Goal: Transaction & Acquisition: Purchase product/service

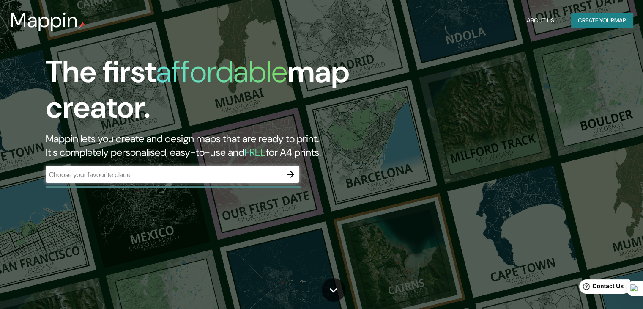
click at [253, 169] on input "text" at bounding box center [164, 174] width 237 height 10
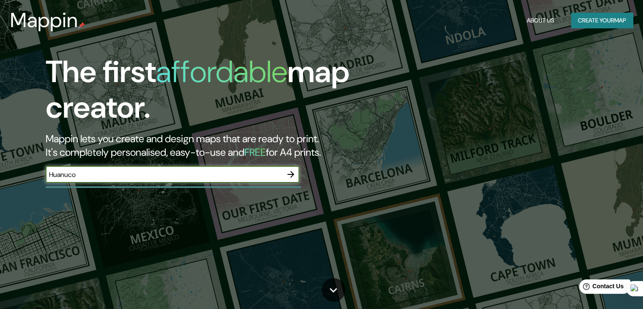
type input "Huanuco"
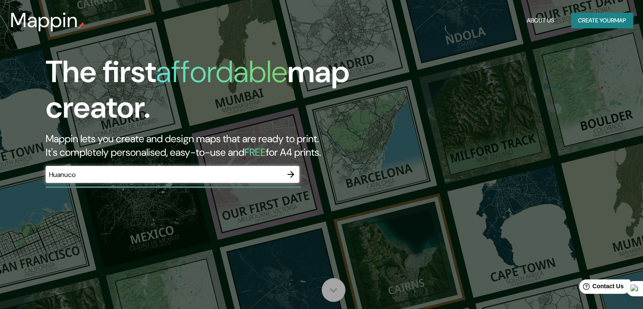
click at [339, 288] on icon at bounding box center [333, 289] width 15 height 15
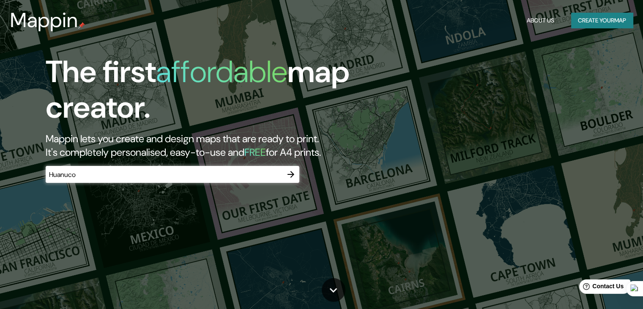
click at [289, 178] on icon "button" at bounding box center [291, 174] width 10 height 10
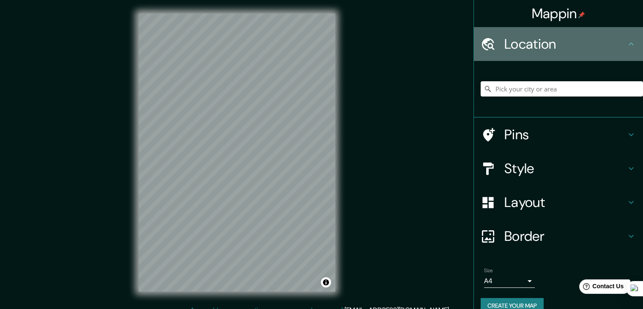
click at [549, 39] on h4 "Location" at bounding box center [565, 44] width 122 height 17
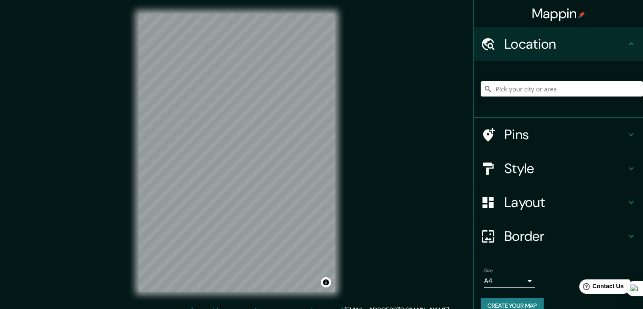
click at [626, 45] on icon at bounding box center [631, 44] width 10 height 10
click at [563, 96] on input "Pick your city or area" at bounding box center [562, 88] width 162 height 15
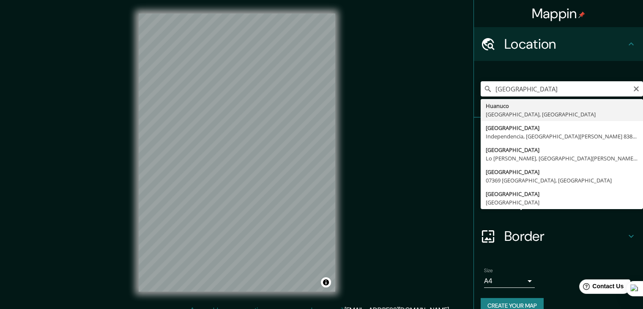
type input "Huanuco, [GEOGRAPHIC_DATA], [GEOGRAPHIC_DATA]"
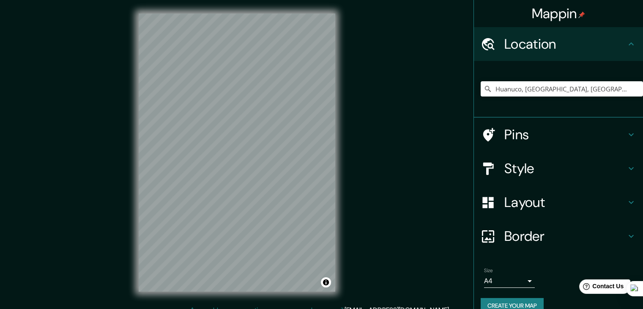
click at [525, 169] on h4 "Style" at bounding box center [565, 168] width 122 height 17
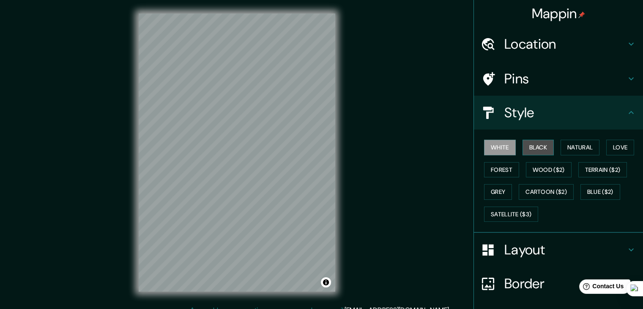
click at [536, 150] on button "Black" at bounding box center [538, 147] width 32 height 16
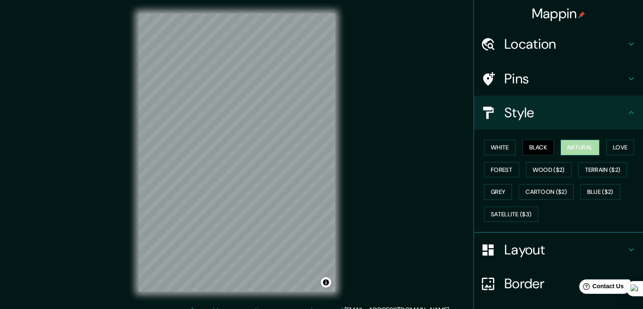
click at [563, 146] on button "Natural" at bounding box center [579, 147] width 39 height 16
click at [609, 146] on button "Love" at bounding box center [620, 147] width 28 height 16
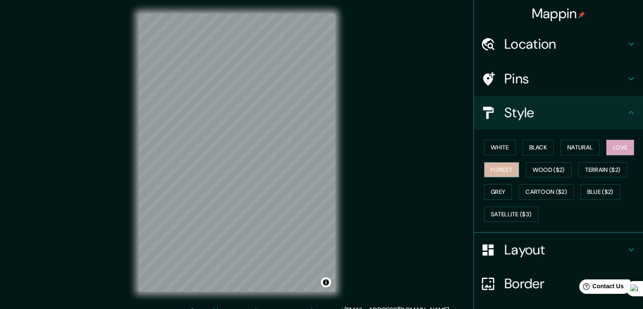
click at [494, 169] on button "Forest" at bounding box center [501, 170] width 35 height 16
click at [544, 169] on button "Wood ($2)" at bounding box center [549, 170] width 46 height 16
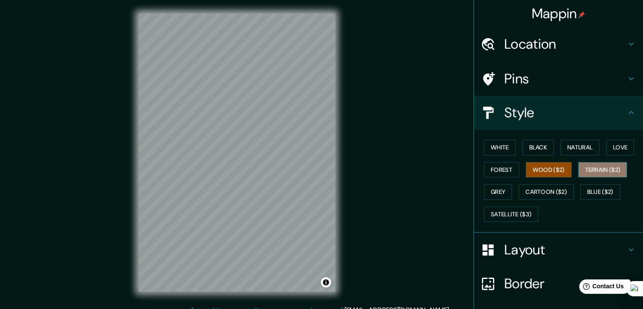
click at [617, 172] on button "Terrain ($2)" at bounding box center [602, 170] width 49 height 16
click at [494, 185] on button "Grey" at bounding box center [498, 192] width 28 height 16
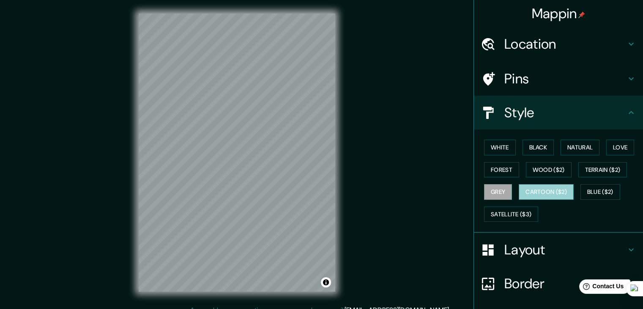
click at [539, 188] on button "Cartoon ($2)" at bounding box center [546, 192] width 55 height 16
click at [603, 193] on button "Blue ($2)" at bounding box center [600, 192] width 40 height 16
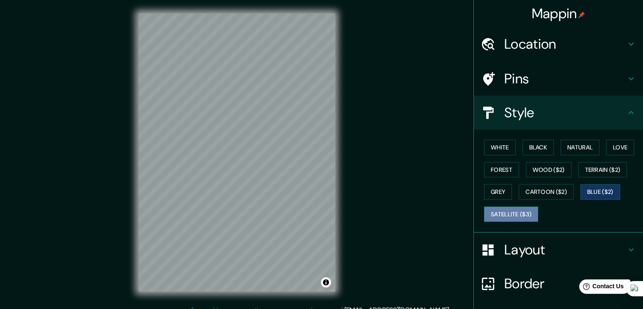
click at [522, 214] on button "Satellite ($3)" at bounding box center [511, 214] width 54 height 16
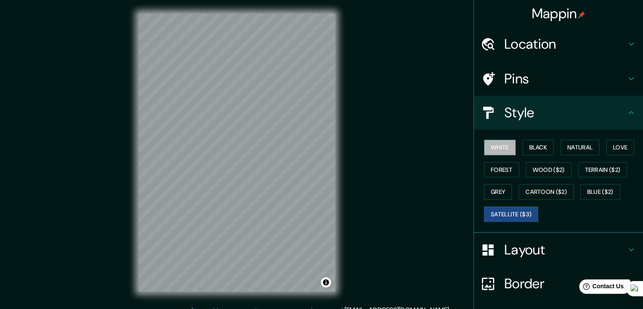
click at [502, 144] on button "White" at bounding box center [500, 147] width 32 height 16
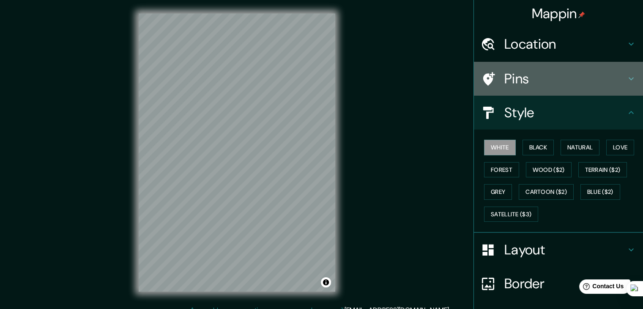
click at [573, 86] on h4 "Pins" at bounding box center [565, 78] width 122 height 17
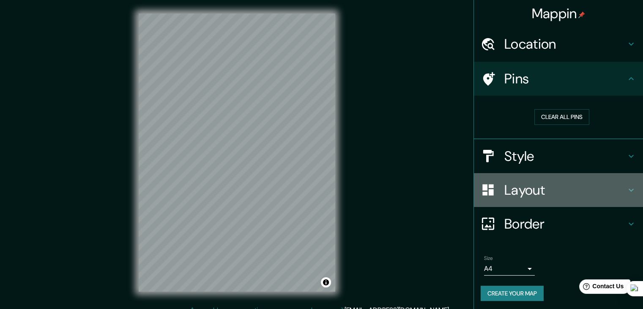
click at [549, 183] on h4 "Layout" at bounding box center [565, 189] width 122 height 17
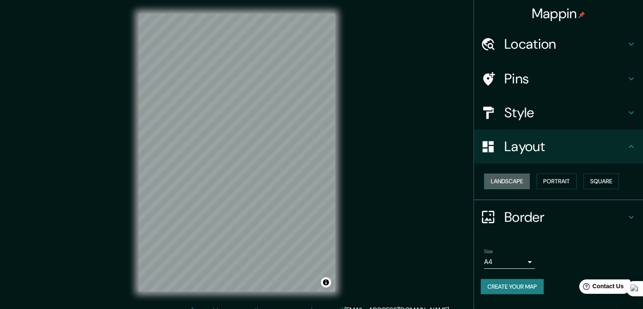
click at [516, 178] on button "Landscape" at bounding box center [507, 181] width 46 height 16
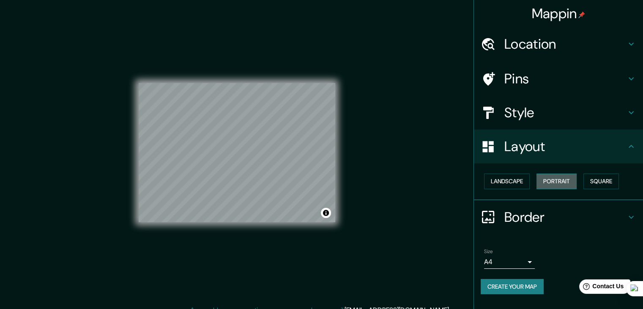
click at [566, 181] on button "Portrait" at bounding box center [556, 181] width 40 height 16
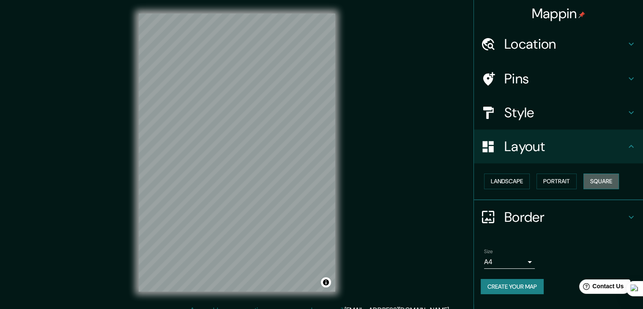
click at [593, 182] on button "Square" at bounding box center [601, 181] width 36 height 16
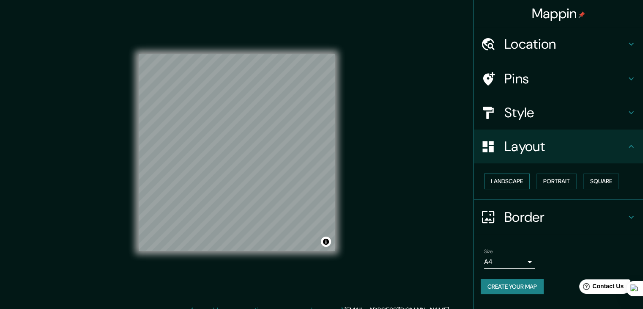
click at [494, 178] on button "Landscape" at bounding box center [507, 181] width 46 height 16
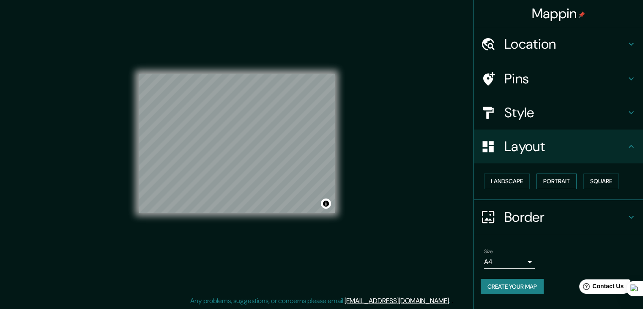
scroll to position [10, 0]
click at [528, 288] on button "Create your map" at bounding box center [512, 287] width 63 height 16
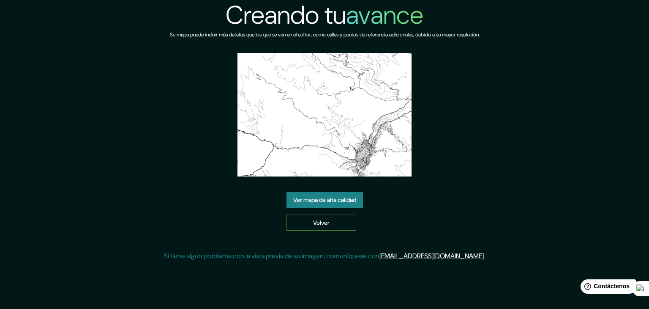
click at [325, 222] on font "Volver" at bounding box center [321, 223] width 16 height 8
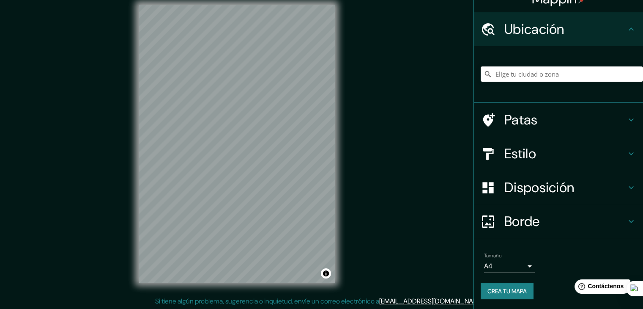
scroll to position [10, 0]
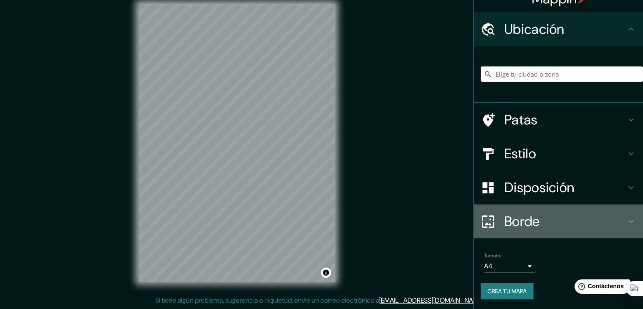
click at [505, 224] on font "Borde" at bounding box center [522, 221] width 36 height 18
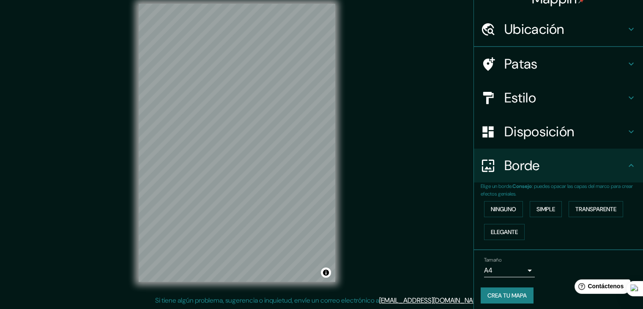
scroll to position [15, 0]
click at [508, 210] on font "Ninguno" at bounding box center [503, 209] width 25 height 8
click at [536, 208] on font "Simple" at bounding box center [545, 209] width 19 height 8
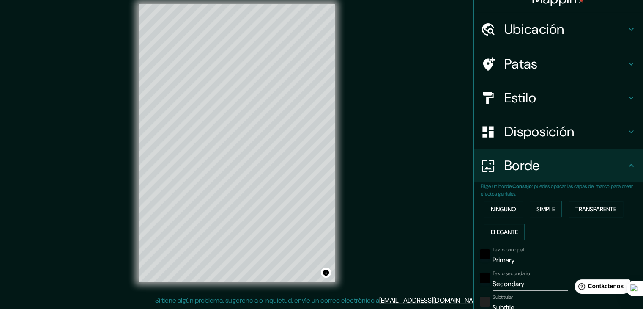
click at [587, 209] on font "Transparente" at bounding box center [595, 209] width 41 height 8
click at [498, 232] on font "Elegante" at bounding box center [504, 232] width 27 height 8
click at [504, 211] on font "Ninguno" at bounding box center [503, 209] width 25 height 8
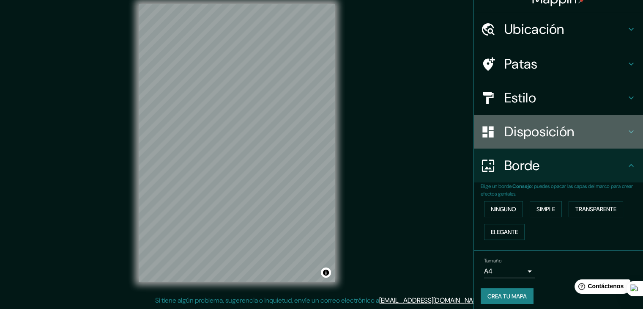
click at [519, 126] on font "Disposición" at bounding box center [539, 132] width 70 height 18
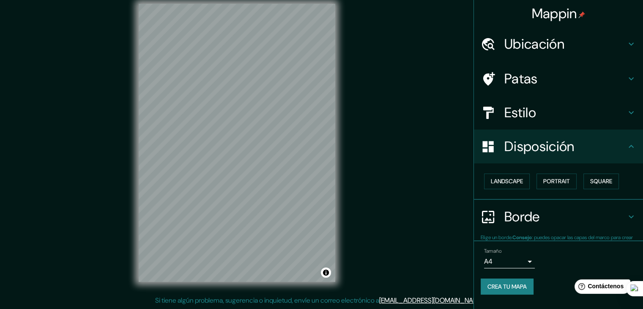
scroll to position [0, 0]
click at [504, 180] on font "Paisaje" at bounding box center [501, 182] width 21 height 8
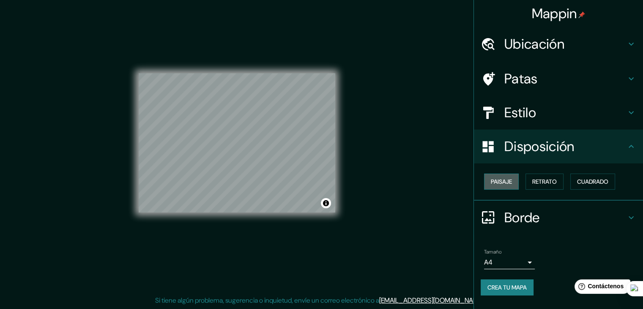
click at [504, 180] on font "Paisaje" at bounding box center [501, 182] width 21 height 8
click at [546, 182] on font "Retrato" at bounding box center [544, 182] width 25 height 8
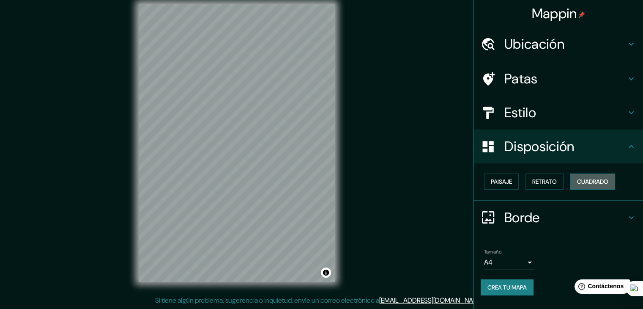
click at [589, 181] on font "Cuadrado" at bounding box center [592, 182] width 31 height 8
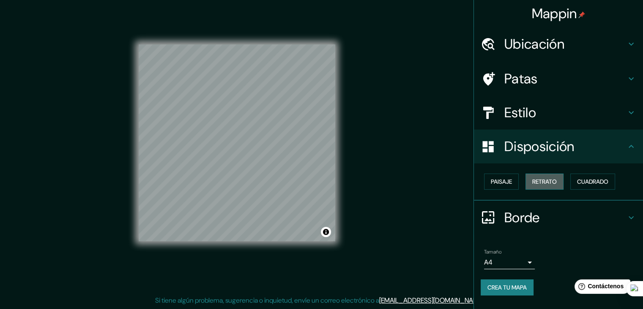
click at [557, 184] on font "Retrato" at bounding box center [544, 182] width 25 height 8
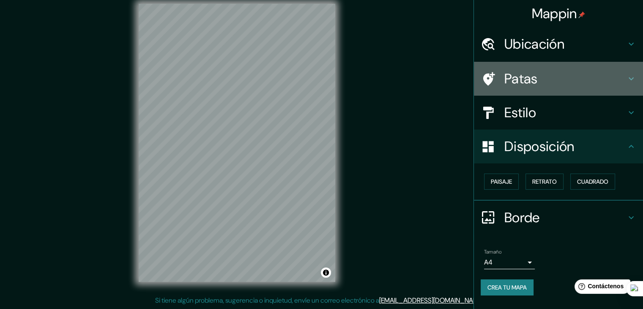
click at [544, 93] on div "Patas" at bounding box center [558, 79] width 169 height 34
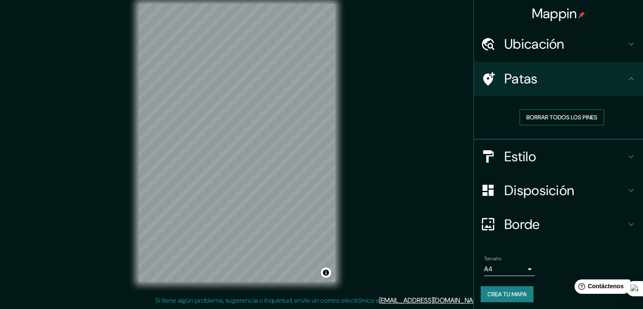
click at [569, 118] on font "Borrar todos los pines" at bounding box center [561, 117] width 71 height 8
click at [504, 153] on font "Estilo" at bounding box center [520, 157] width 32 height 18
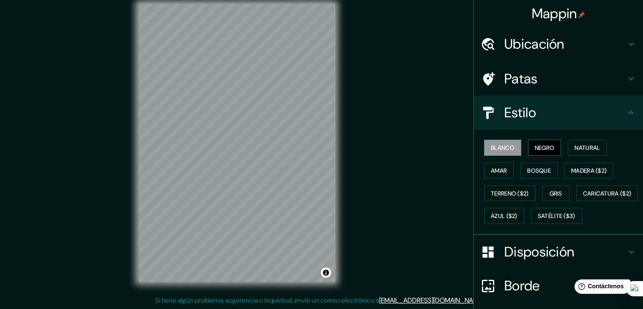
click at [548, 144] on font "Negro" at bounding box center [545, 148] width 20 height 8
click at [585, 150] on font "Natural" at bounding box center [586, 148] width 25 height 8
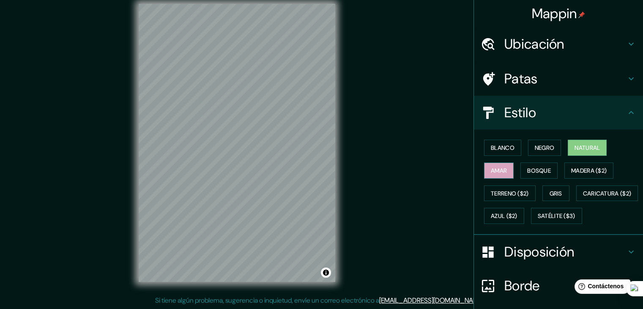
click at [491, 171] on font "Amar" at bounding box center [499, 171] width 16 height 8
click at [543, 167] on font "Bosque" at bounding box center [539, 171] width 24 height 8
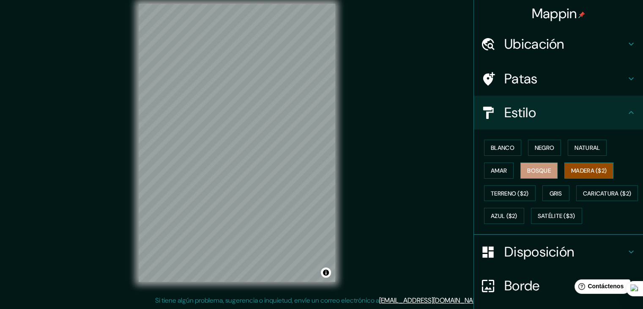
click at [577, 168] on font "Madera ($2)" at bounding box center [589, 171] width 36 height 8
click at [506, 198] on button "Terreno ($2)" at bounding box center [510, 193] width 52 height 16
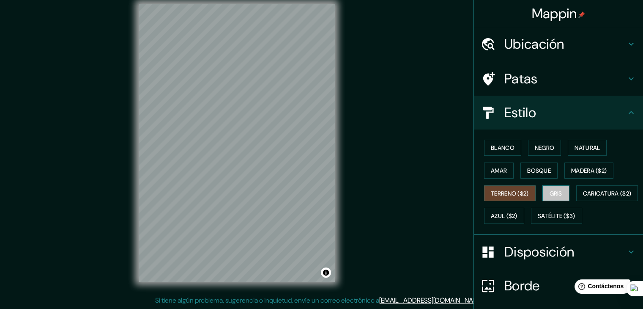
click at [550, 189] on font "Gris" at bounding box center [555, 193] width 13 height 8
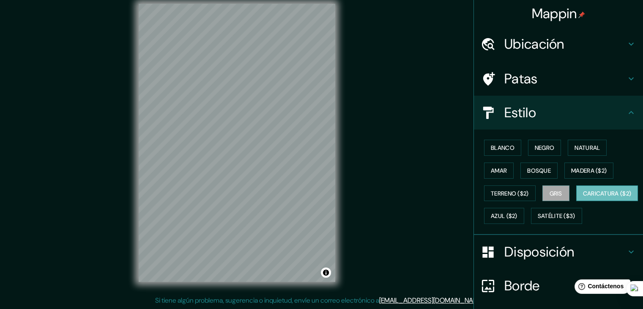
click at [583, 197] on font "Caricatura ($2)" at bounding box center [607, 193] width 49 height 8
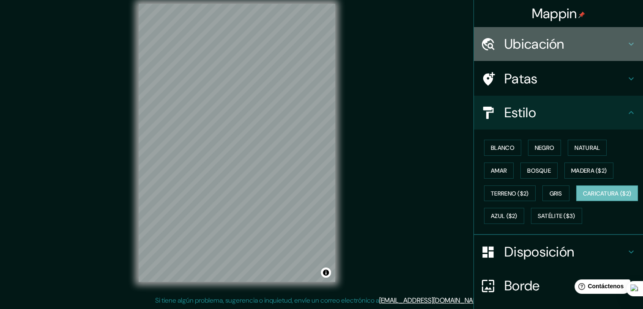
click at [585, 47] on h4 "Ubicación" at bounding box center [565, 44] width 122 height 17
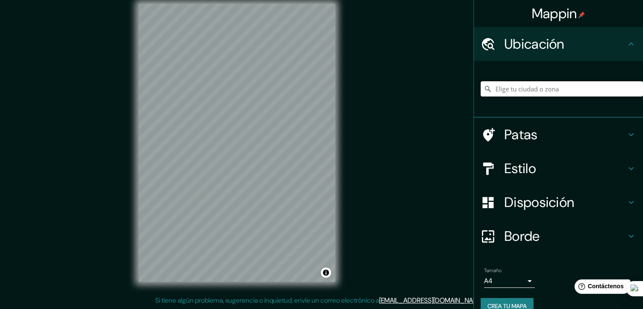
click at [569, 87] on input "Elige tu ciudad o zona" at bounding box center [562, 88] width 162 height 15
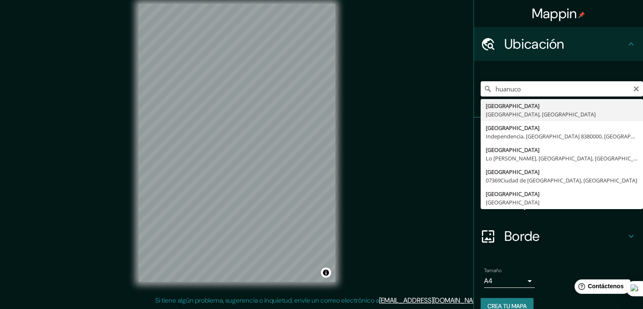
type input "Huanuco, [GEOGRAPHIC_DATA], [GEOGRAPHIC_DATA]"
